Goal: Information Seeking & Learning: Learn about a topic

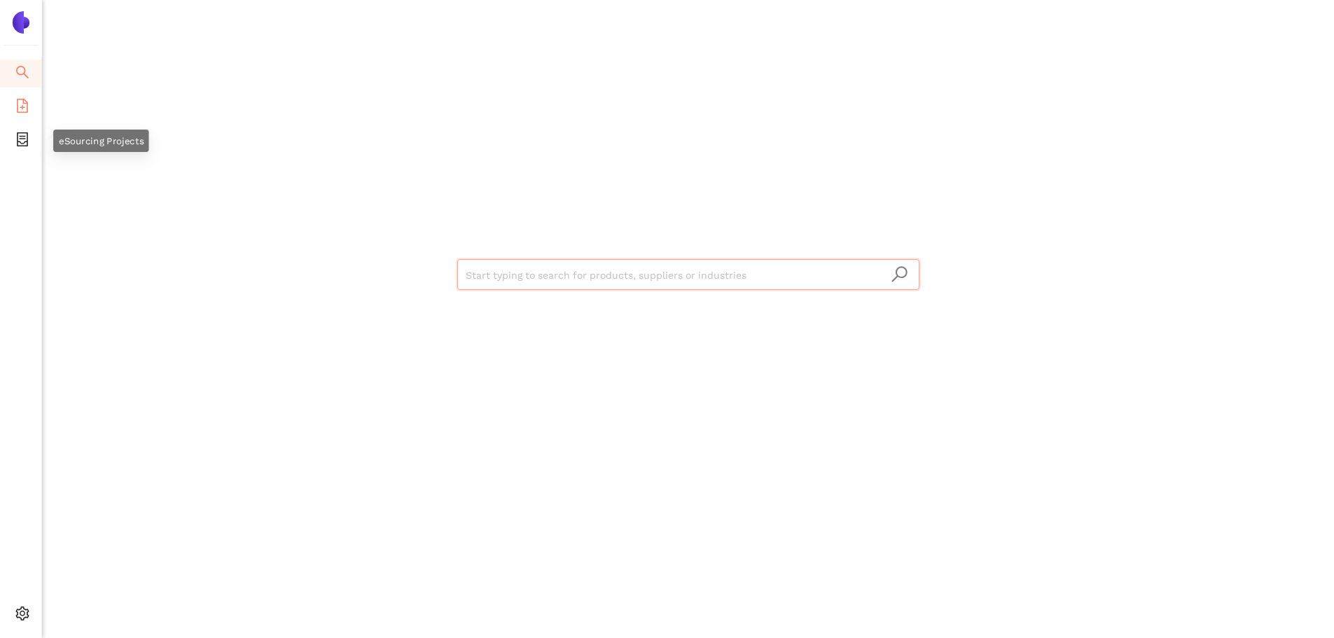
click at [28, 113] on span "file-add" at bounding box center [22, 108] width 14 height 28
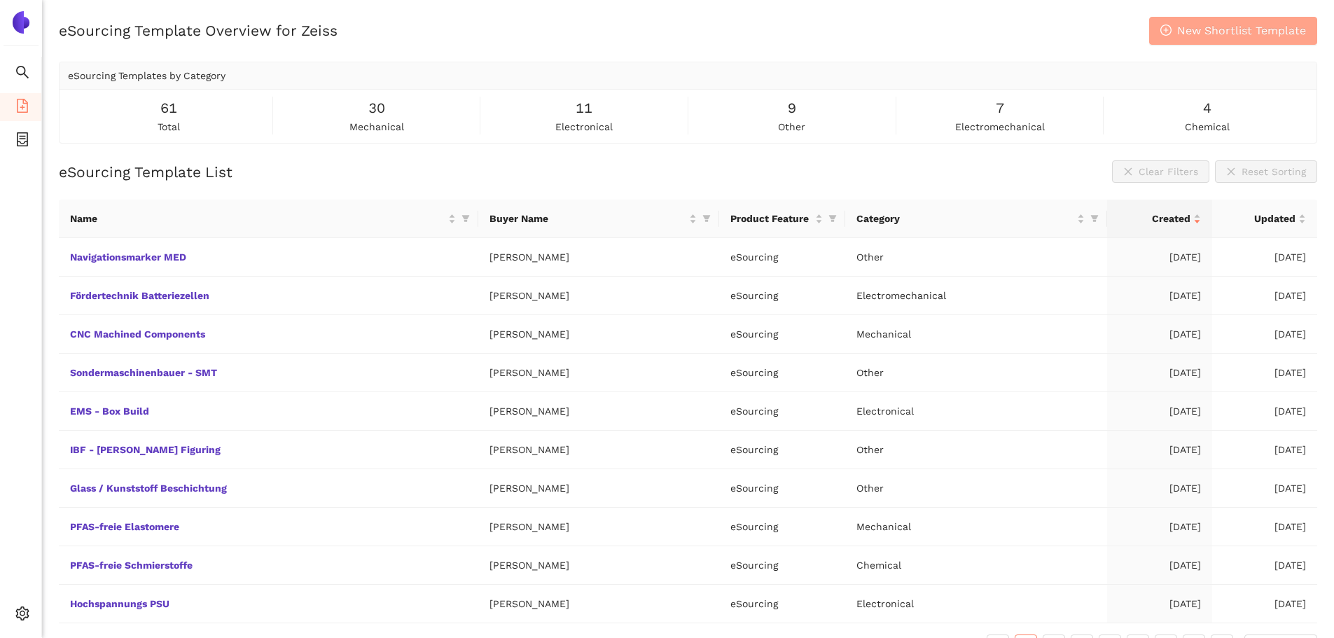
click at [1275, 22] on span "New Shortlist Template" at bounding box center [1242, 31] width 129 height 18
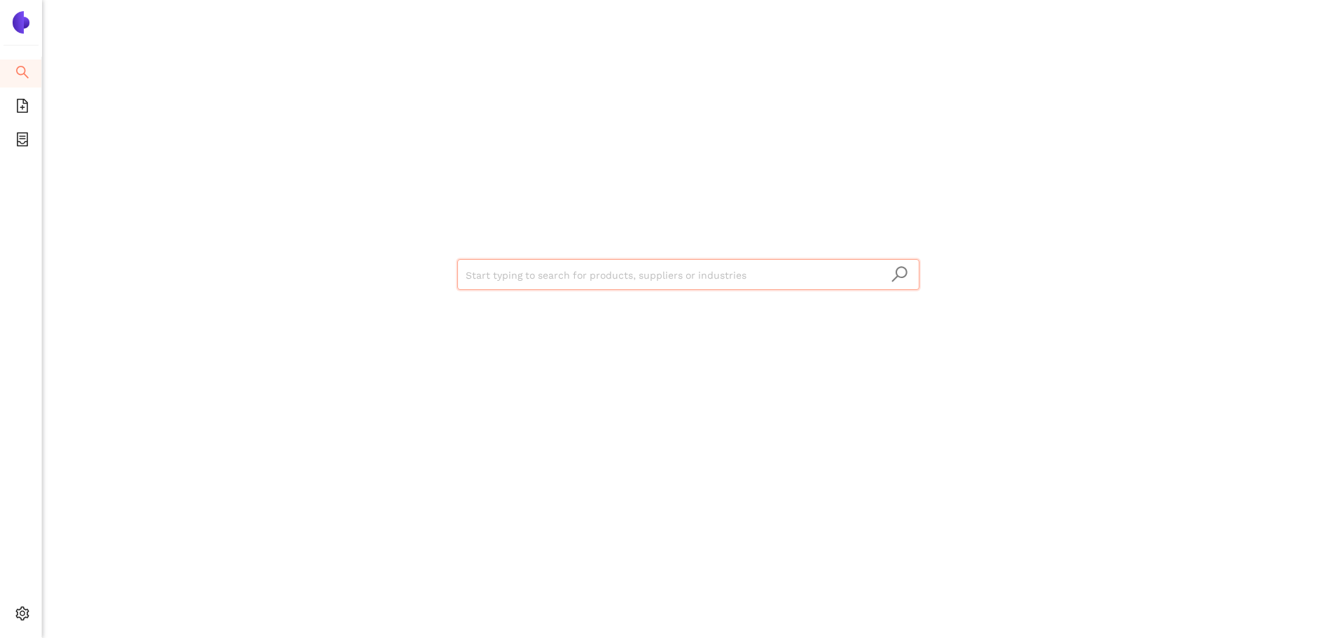
click at [218, 127] on div "Start typing to search for products, suppliers or industries" at bounding box center [688, 319] width 1292 height 638
drag, startPoint x: 524, startPoint y: 277, endPoint x: 512, endPoint y: 319, distance: 43.0
click at [524, 277] on input "search" at bounding box center [689, 275] width 446 height 31
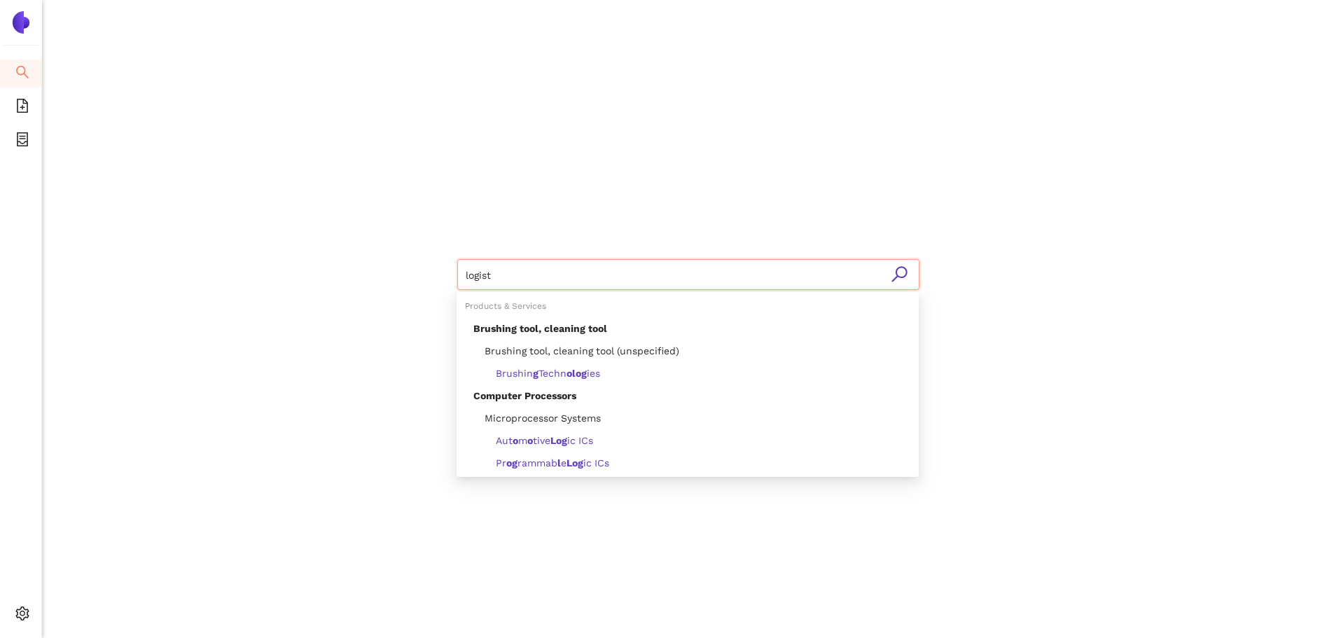
type input "logisti"
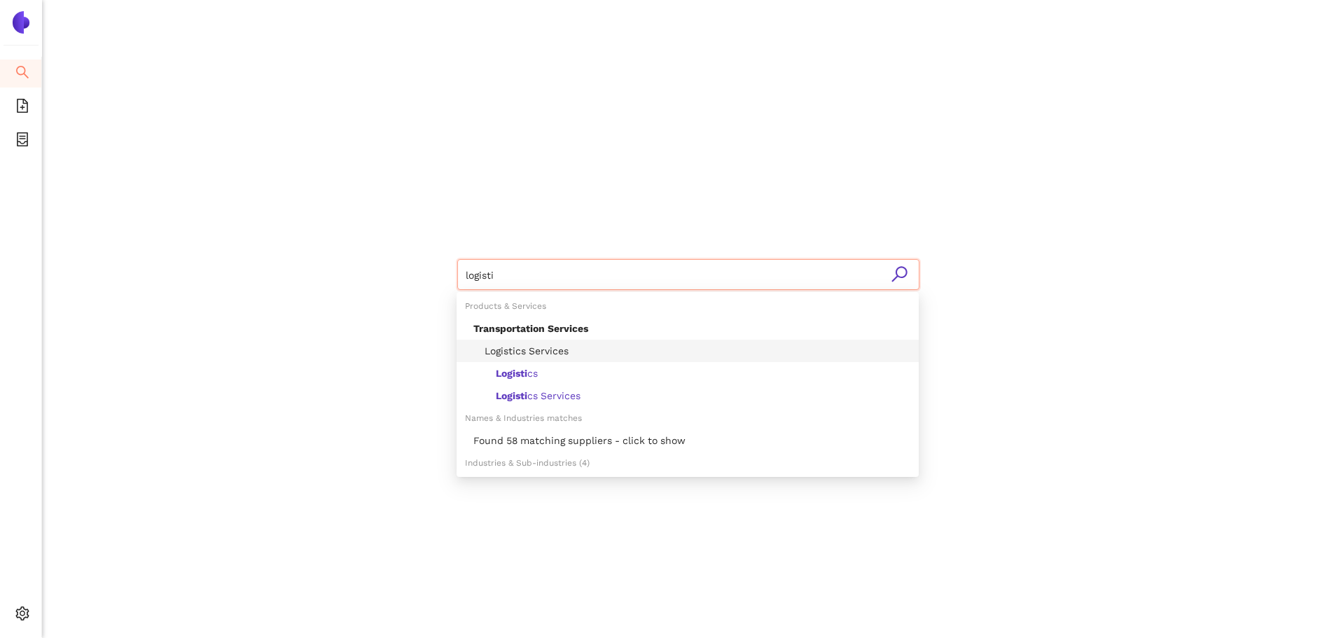
drag, startPoint x: 478, startPoint y: 278, endPoint x: 387, endPoint y: 286, distance: 92.1
click at [387, 286] on div "logisti" at bounding box center [688, 273] width 841 height 546
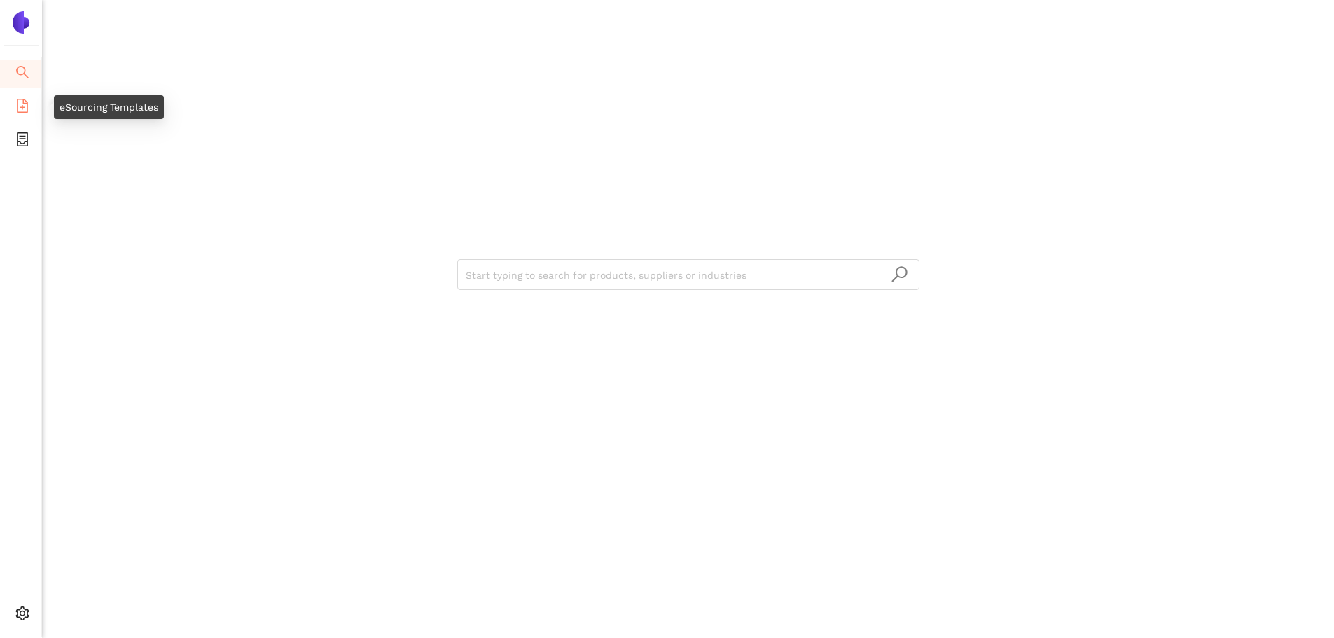
click at [20, 109] on icon "file-add" at bounding box center [22, 106] width 14 height 14
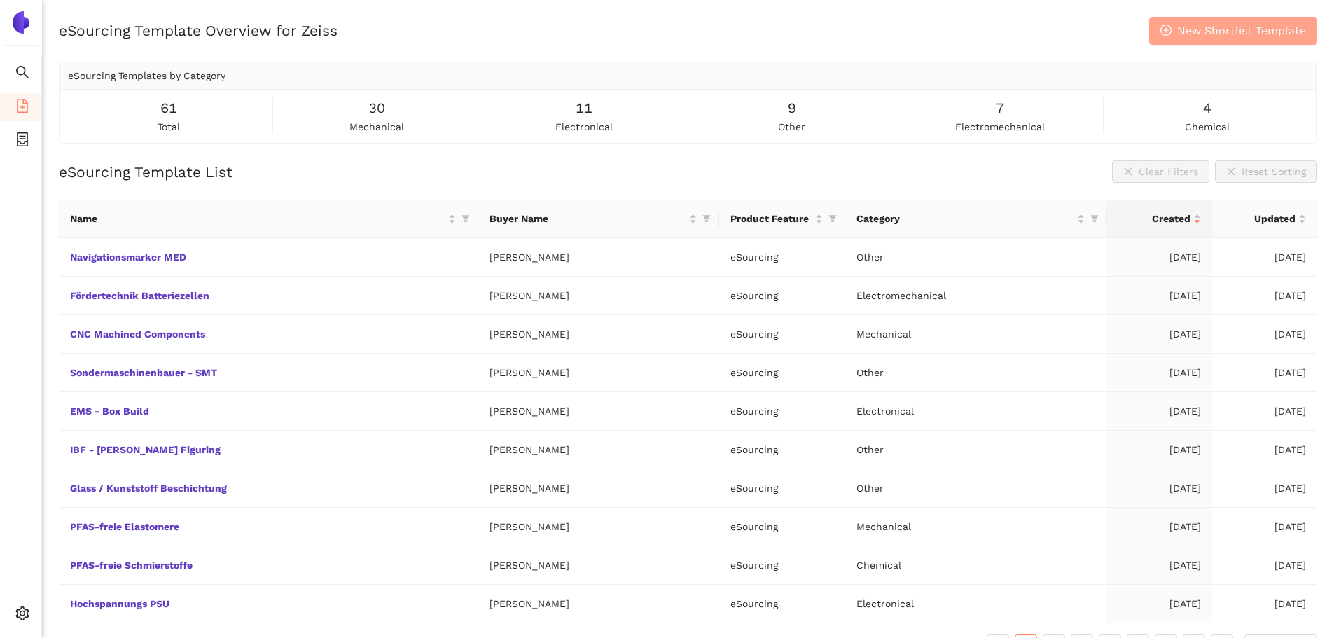
click at [1206, 34] on span "New Shortlist Template" at bounding box center [1242, 31] width 129 height 18
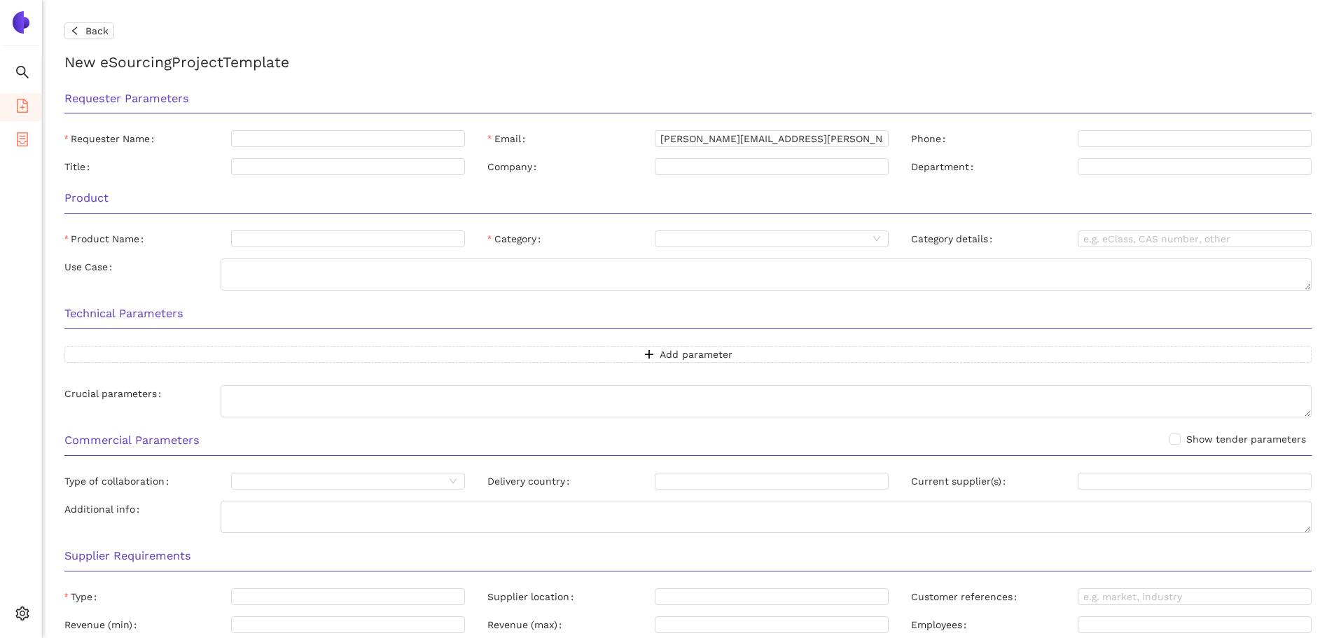
click at [24, 146] on span "container" at bounding box center [22, 141] width 14 height 28
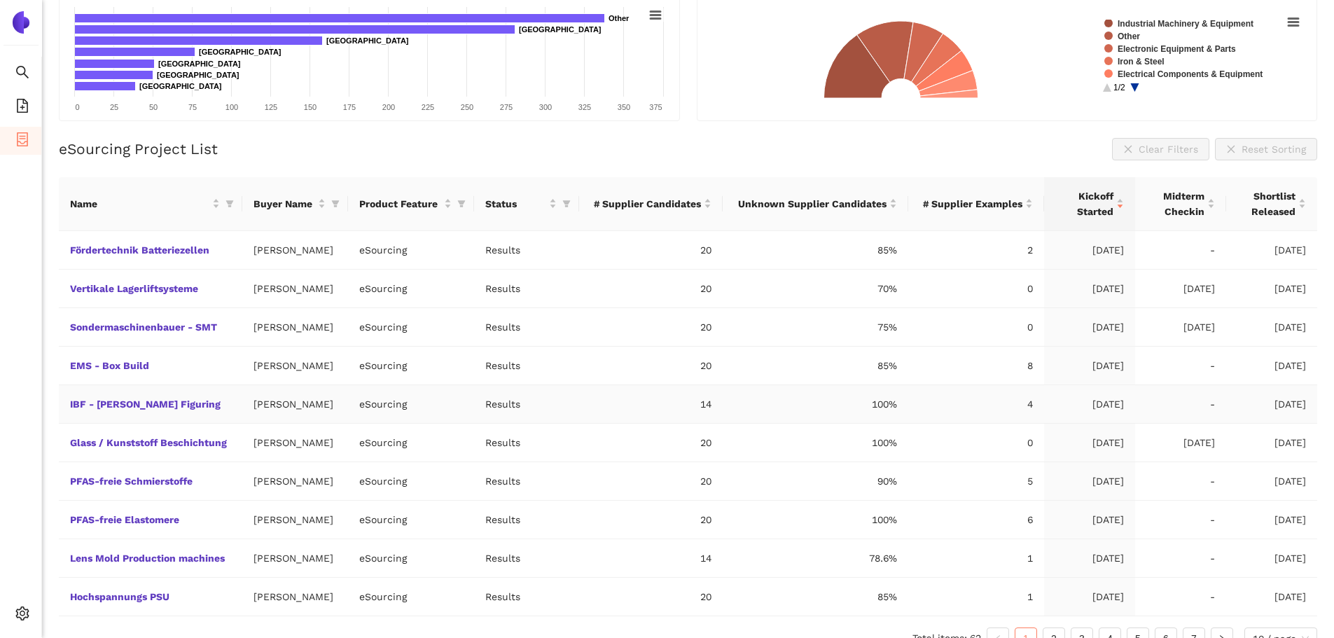
scroll to position [205, 0]
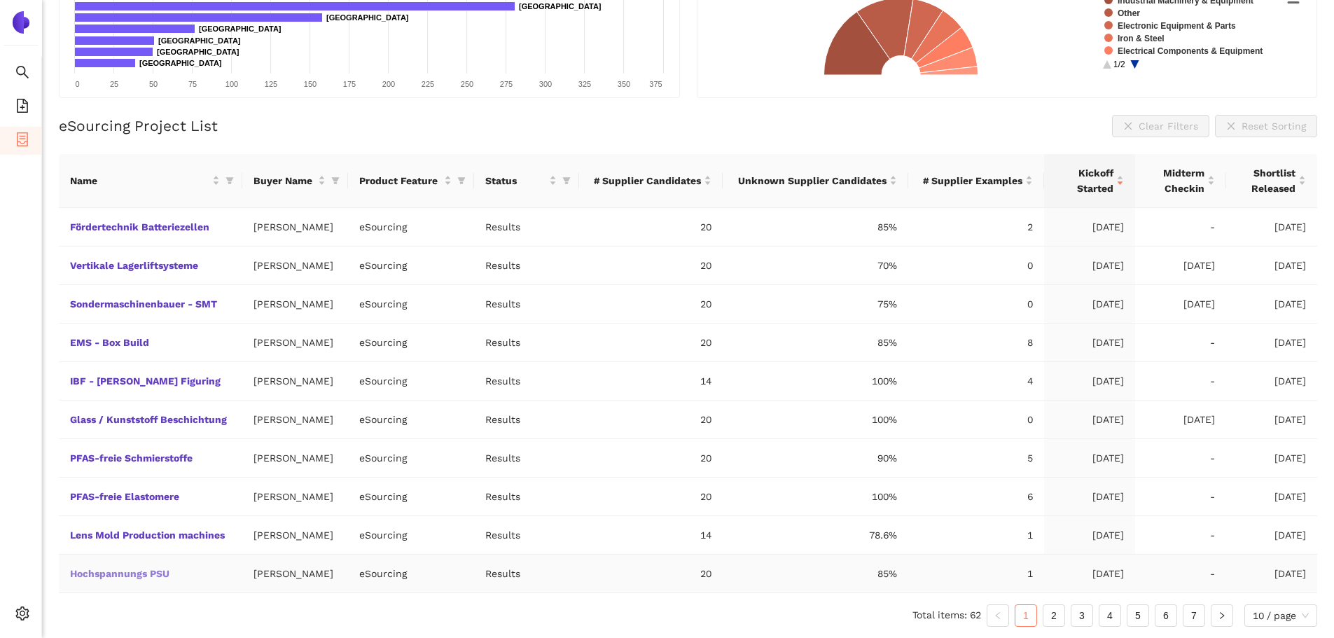
click at [0, 0] on link "Hochspannungs PSU" at bounding box center [0, 0] width 0 height 0
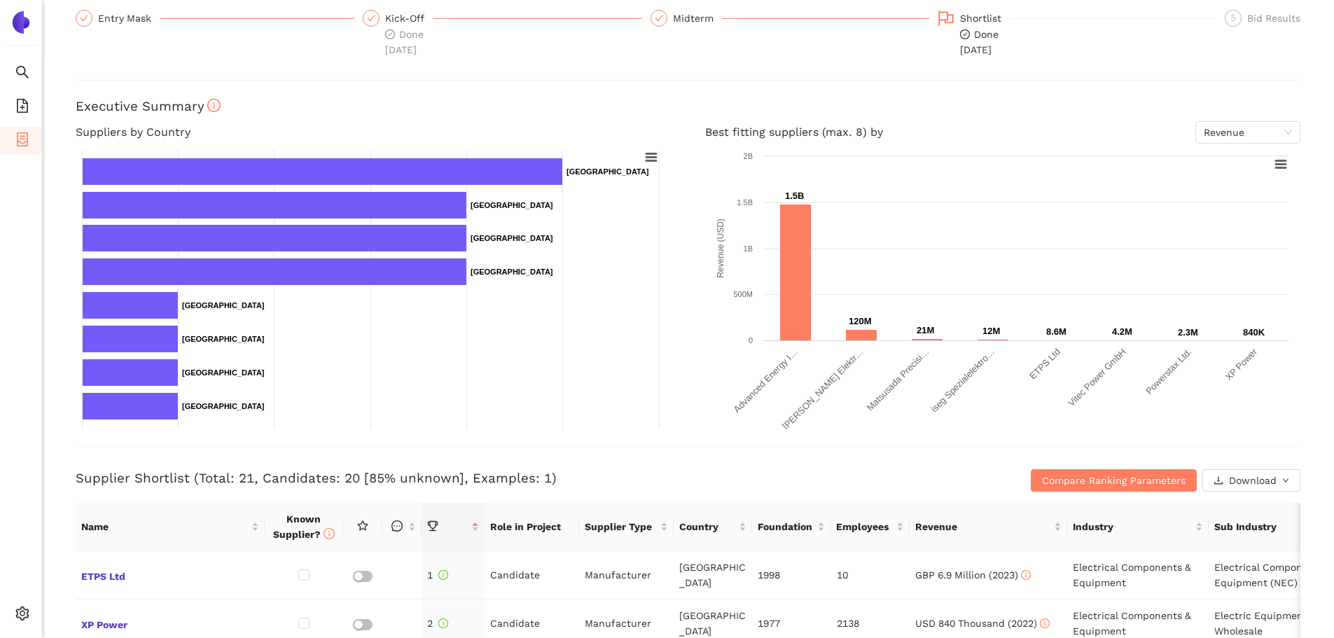
scroll to position [140, 0]
click at [1245, 134] on span "Revenue" at bounding box center [1248, 131] width 88 height 21
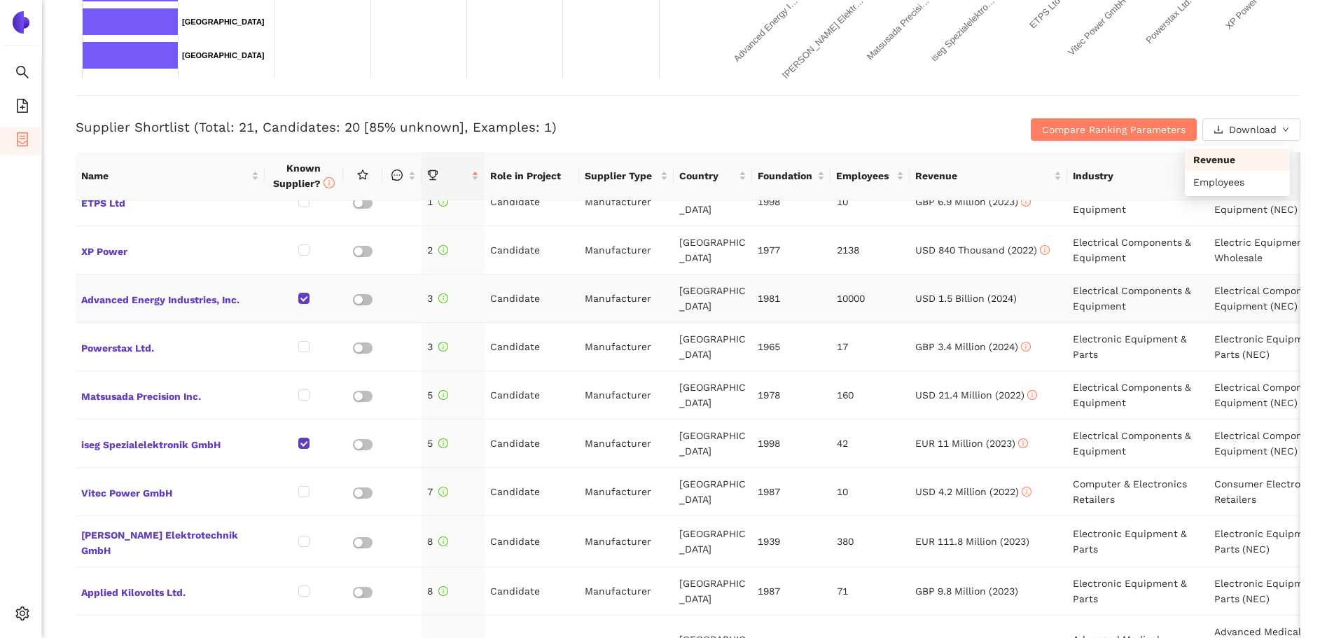
scroll to position [0, 0]
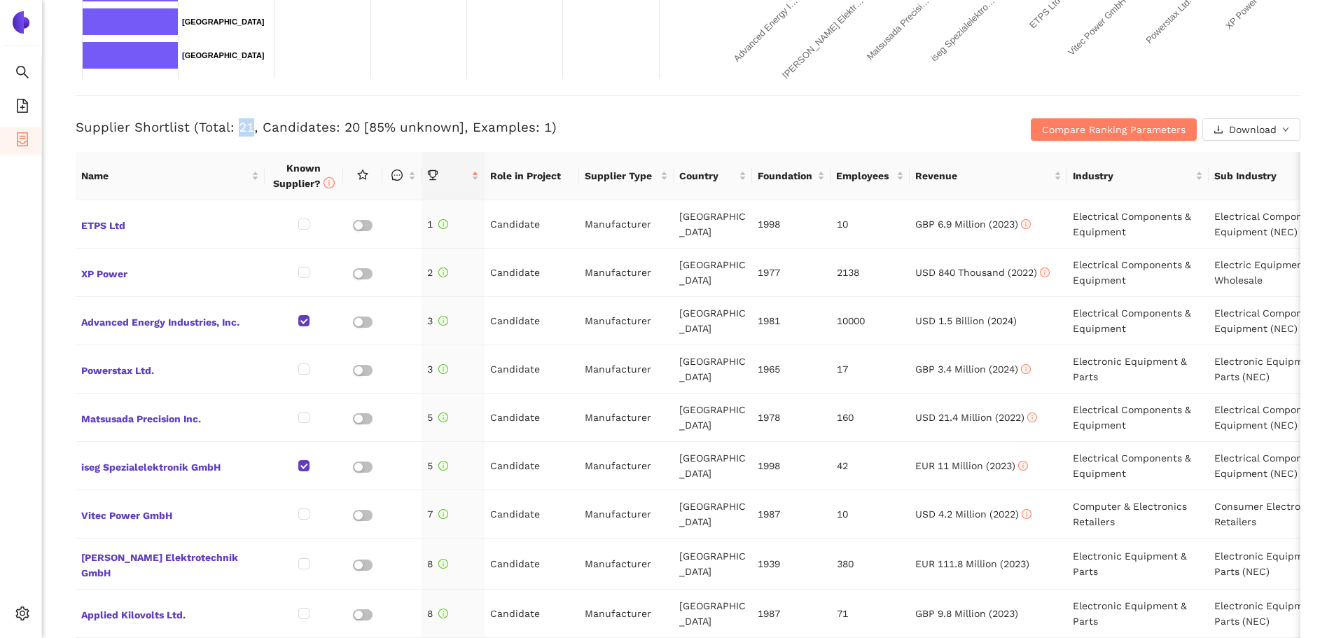
drag, startPoint x: 236, startPoint y: 124, endPoint x: 250, endPoint y: 127, distance: 14.3
click at [250, 127] on h3 "Supplier Shortlist (Total: 21, Candidates: 20 [85% unknown], Examples: 1)" at bounding box center [484, 127] width 817 height 18
click at [540, 127] on h3 "Supplier Shortlist (Total: 21, Candidates: 20 [85% unknown], Examples: 1)" at bounding box center [484, 127] width 817 height 18
click at [113, 224] on span "ETPS Ltd" at bounding box center [170, 224] width 178 height 18
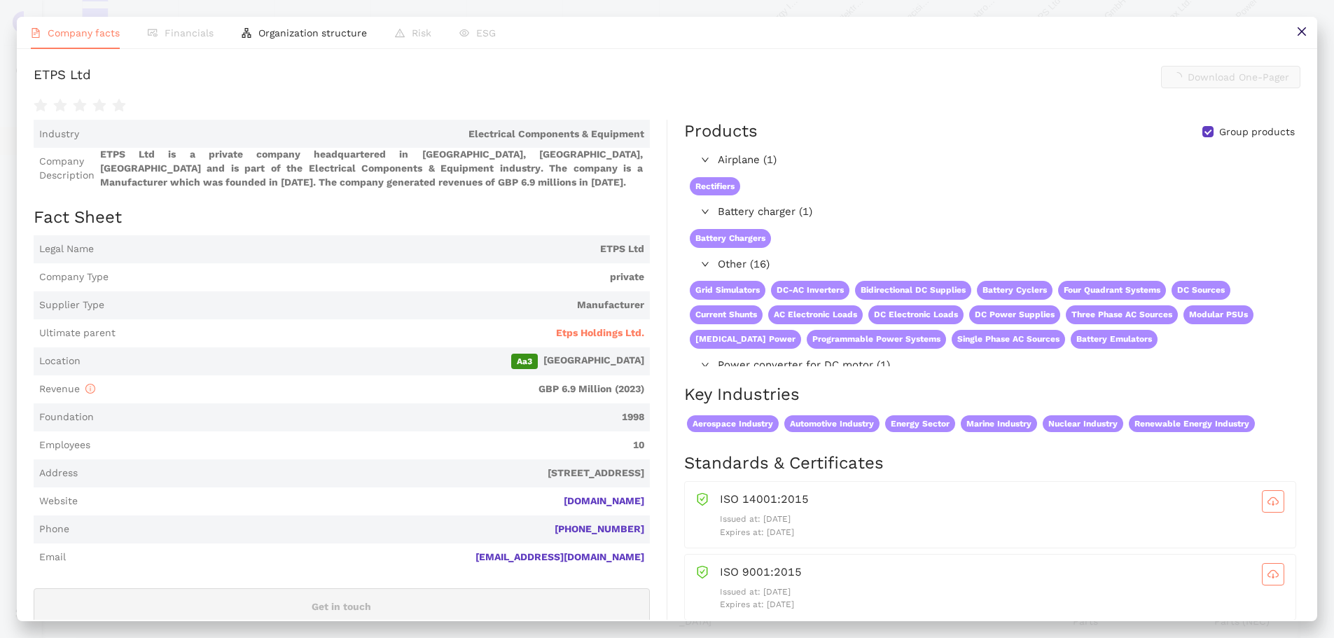
scroll to position [490, 0]
click at [176, 36] on span "Financials" at bounding box center [189, 32] width 49 height 11
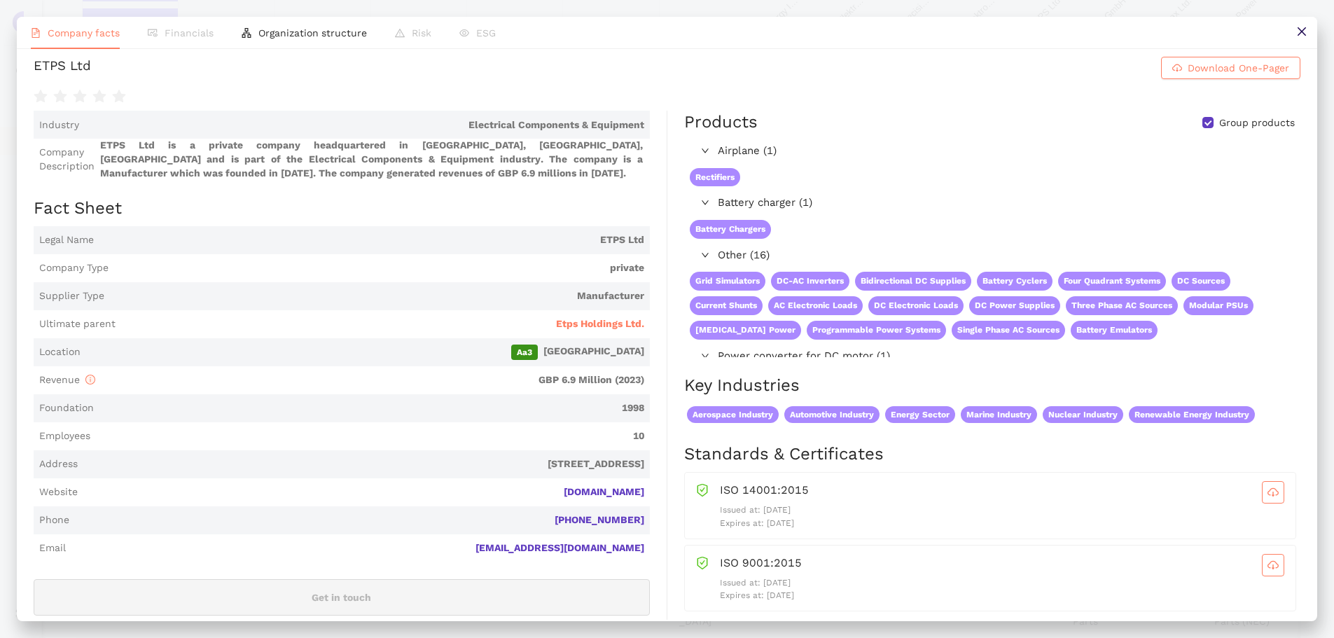
scroll to position [0, 0]
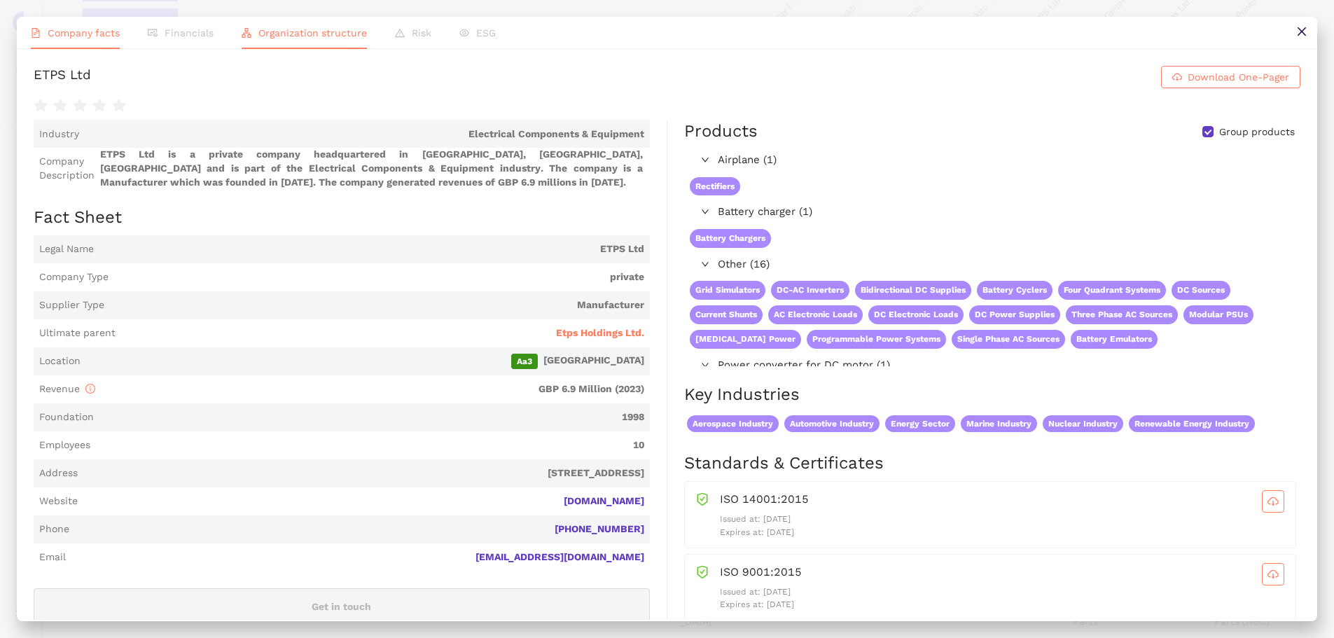
click at [270, 31] on span "Organization structure" at bounding box center [312, 32] width 109 height 11
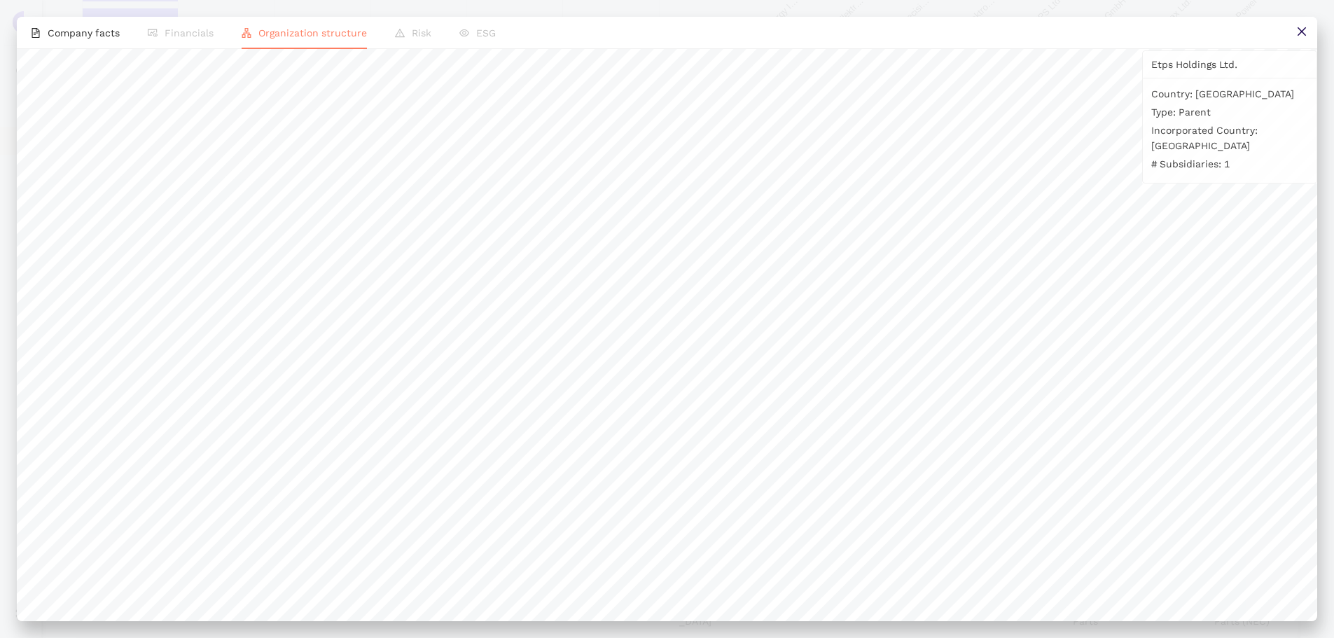
click at [410, 41] on li "Risk" at bounding box center [413, 33] width 64 height 32
click at [494, 43] on li "ESG" at bounding box center [478, 33] width 64 height 32
click at [1297, 31] on icon "close" at bounding box center [1302, 31] width 11 height 11
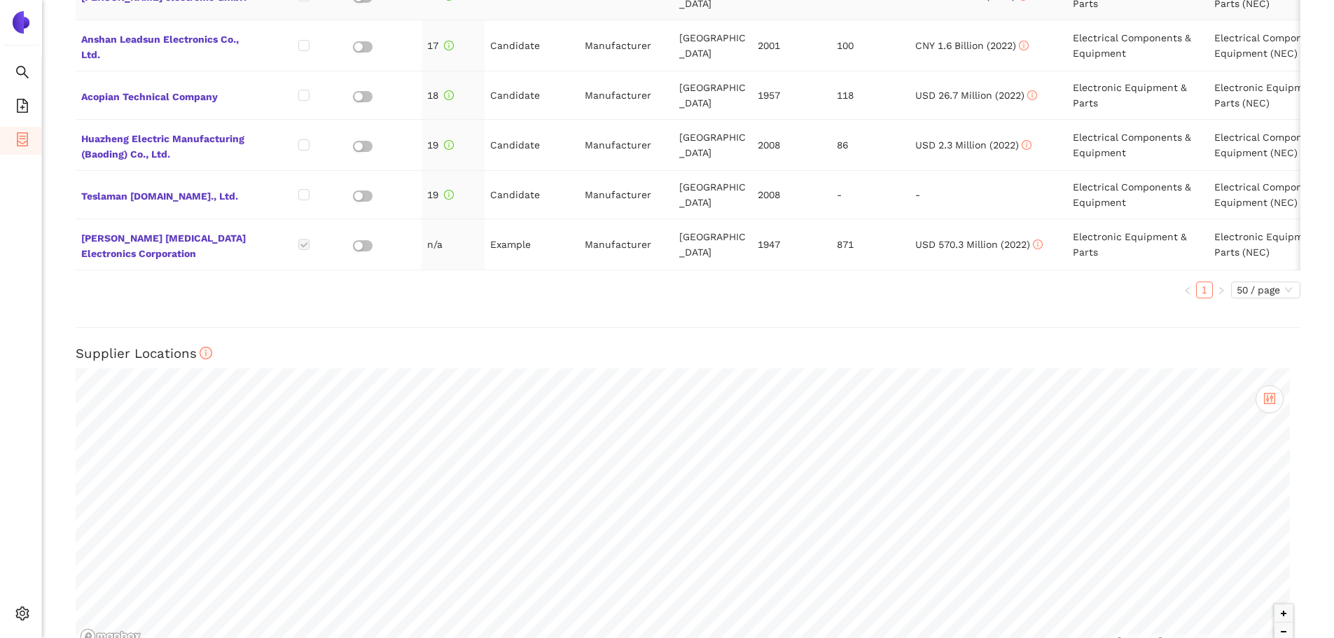
scroll to position [944, 0]
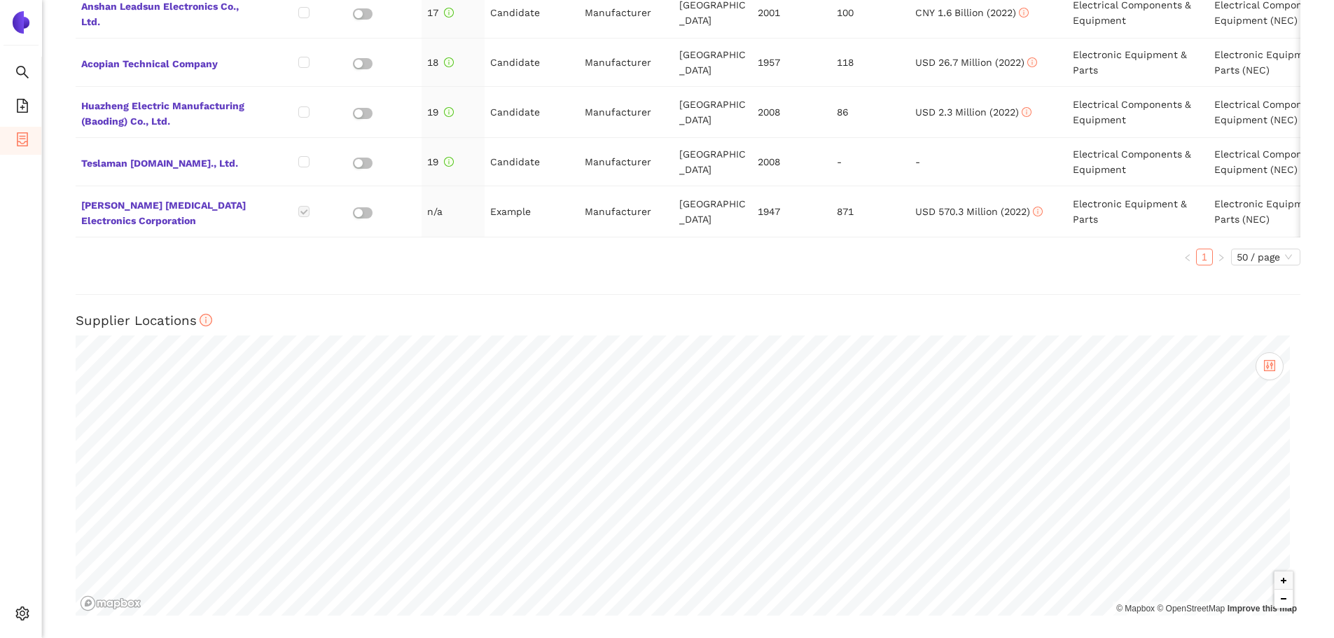
click at [1275, 605] on button "Zoom out" at bounding box center [1284, 599] width 18 height 18
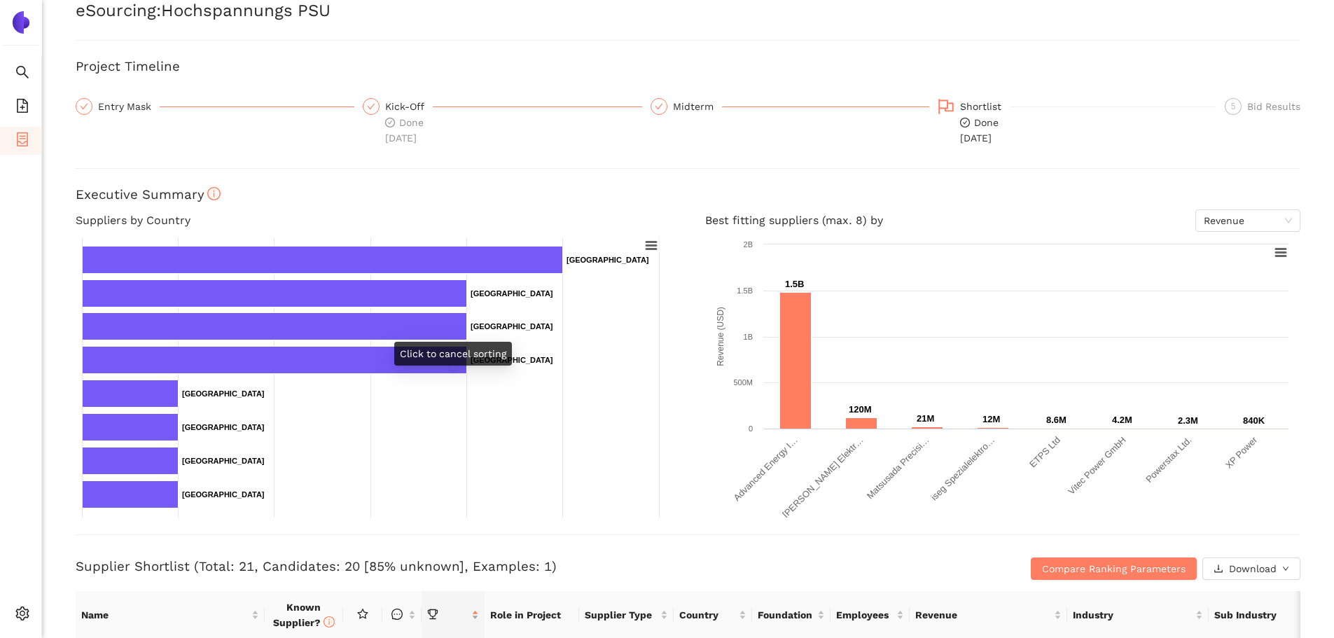
scroll to position [0, 0]
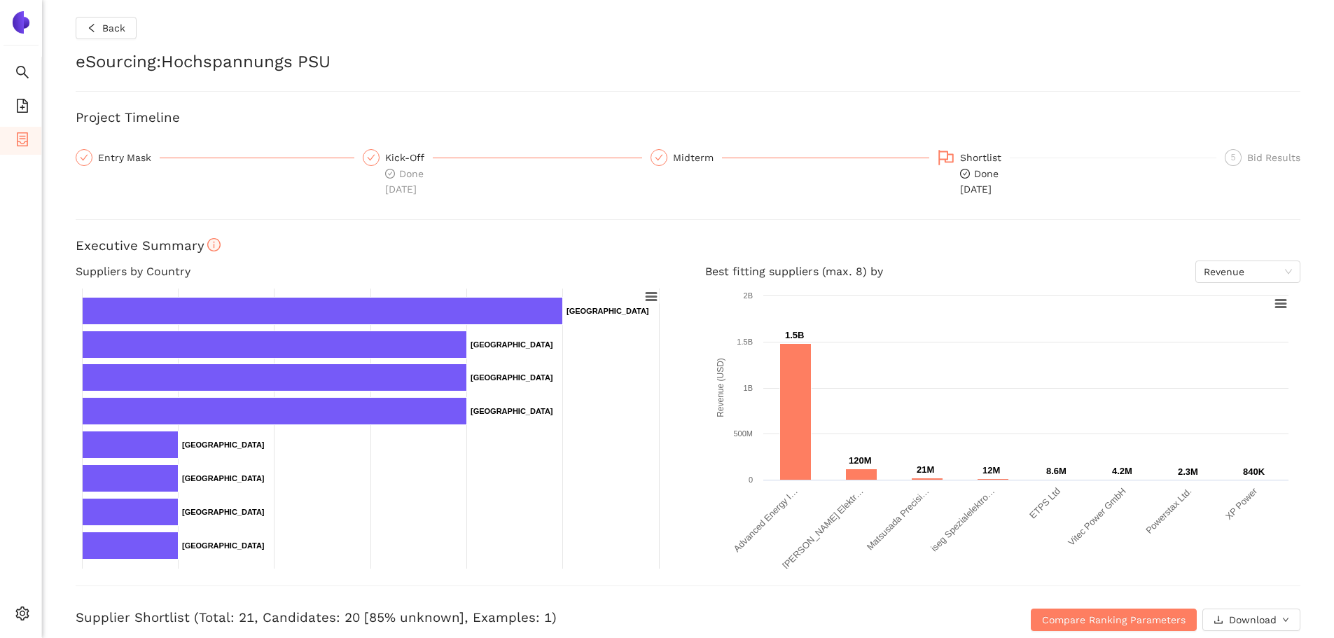
click at [307, 235] on div "Back eSourcing : Hochspannungs PSU Project Timeline Entry Mask Kick-Off Done [D…" at bounding box center [688, 319] width 1292 height 638
click at [239, 130] on div "Back eSourcing : Hochspannungs PSU Project Timeline Entry Mask Kick-Off Done [D…" at bounding box center [688, 319] width 1292 height 638
click at [368, 202] on div "Back eSourcing : Hochspannungs PSU Project Timeline Entry Mask Kick-Off Done [D…" at bounding box center [688, 319] width 1292 height 638
